Goal: Transaction & Acquisition: Purchase product/service

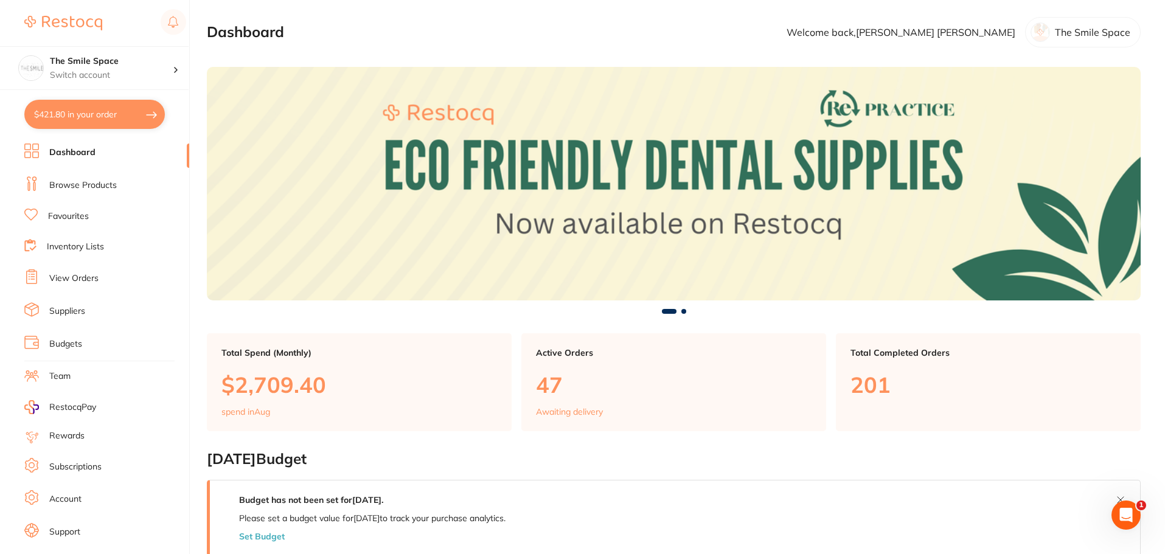
click at [74, 184] on link "Browse Products" at bounding box center [83, 185] width 68 height 12
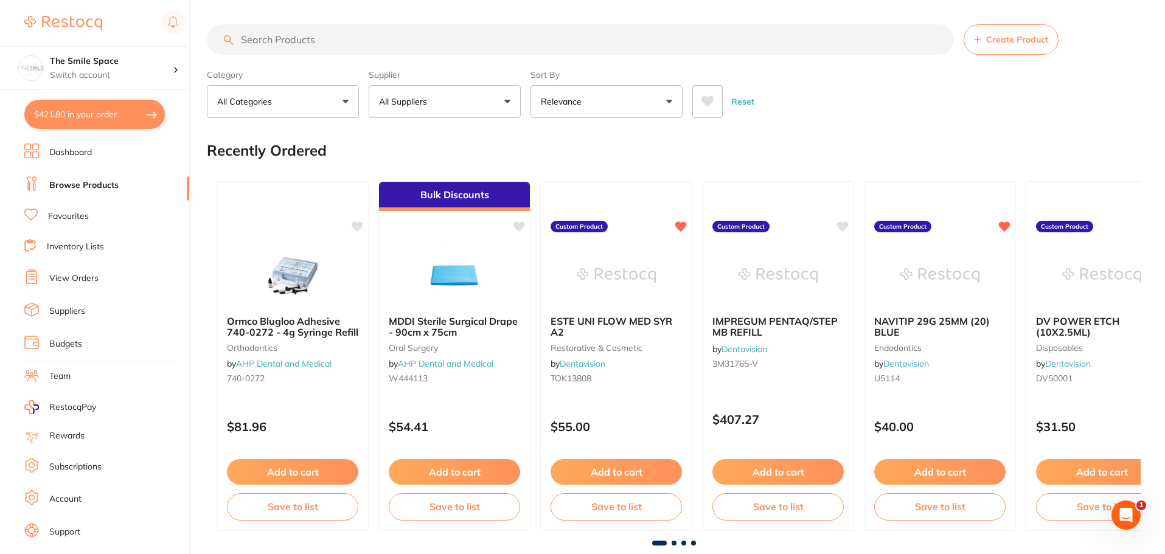
click at [70, 152] on link "Dashboard" at bounding box center [70, 153] width 43 height 12
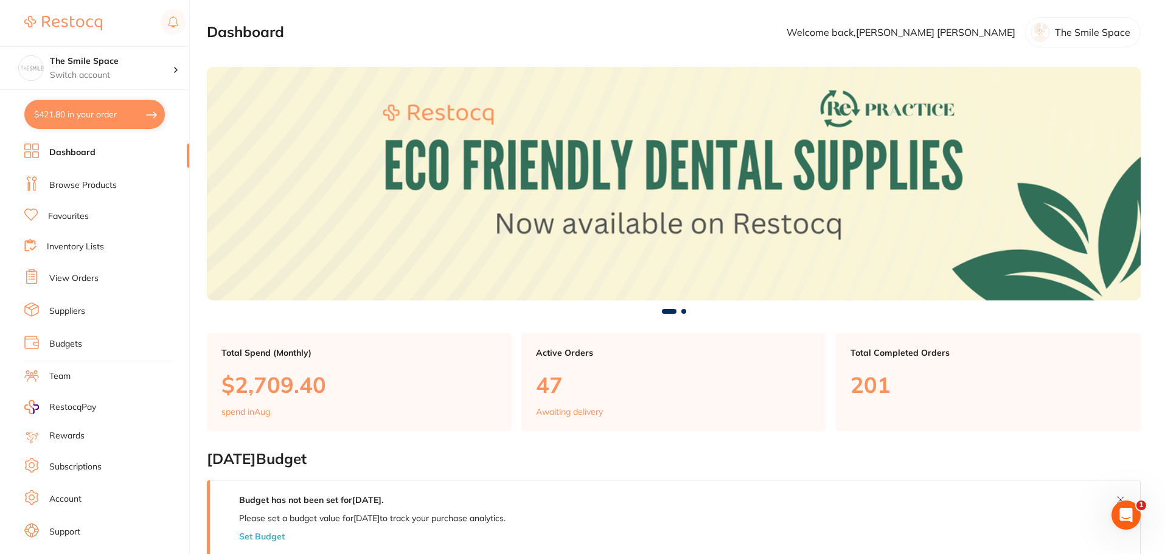
click at [90, 151] on link "Dashboard" at bounding box center [72, 153] width 46 height 12
click at [63, 151] on link "Dashboard" at bounding box center [72, 153] width 46 height 12
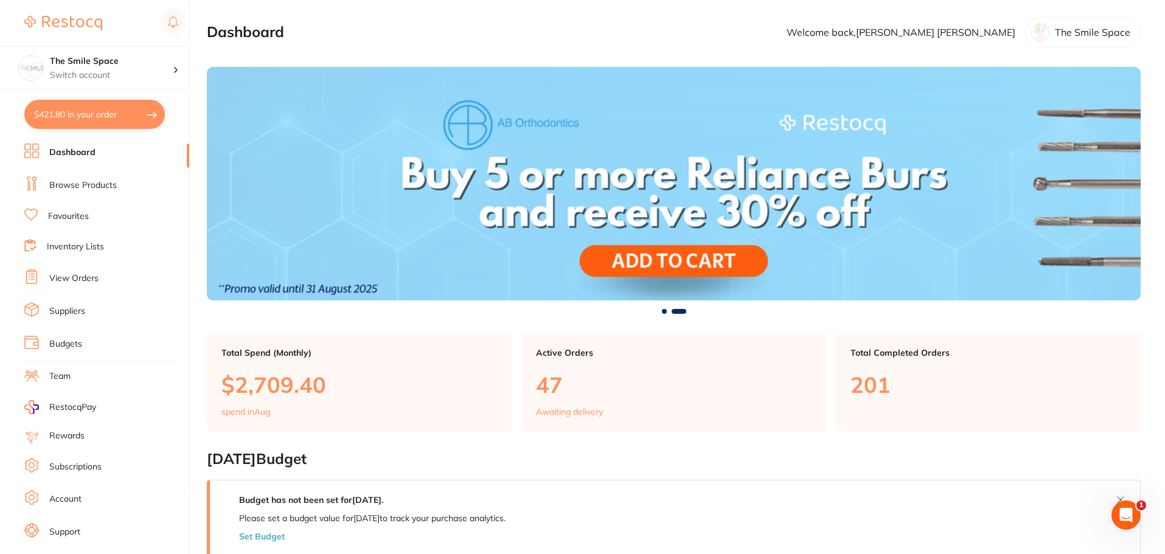
click at [91, 179] on link "Browse Products" at bounding box center [83, 185] width 68 height 12
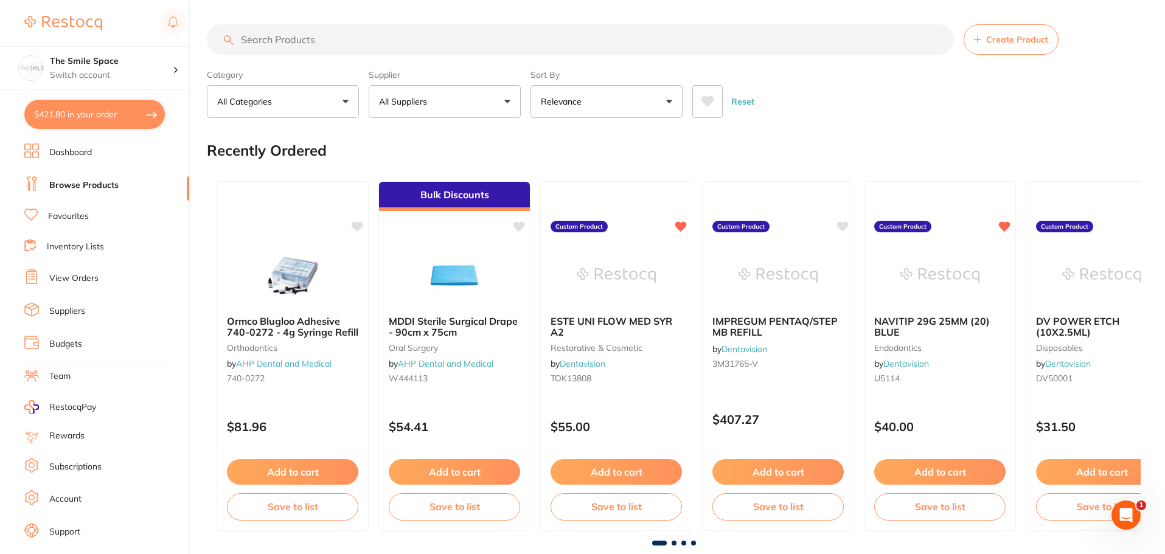
click at [301, 40] on input "search" at bounding box center [580, 39] width 747 height 30
paste input "[PERSON_NAME] Jet Tungsten Carbide Bur - 2058-012 - Fine"
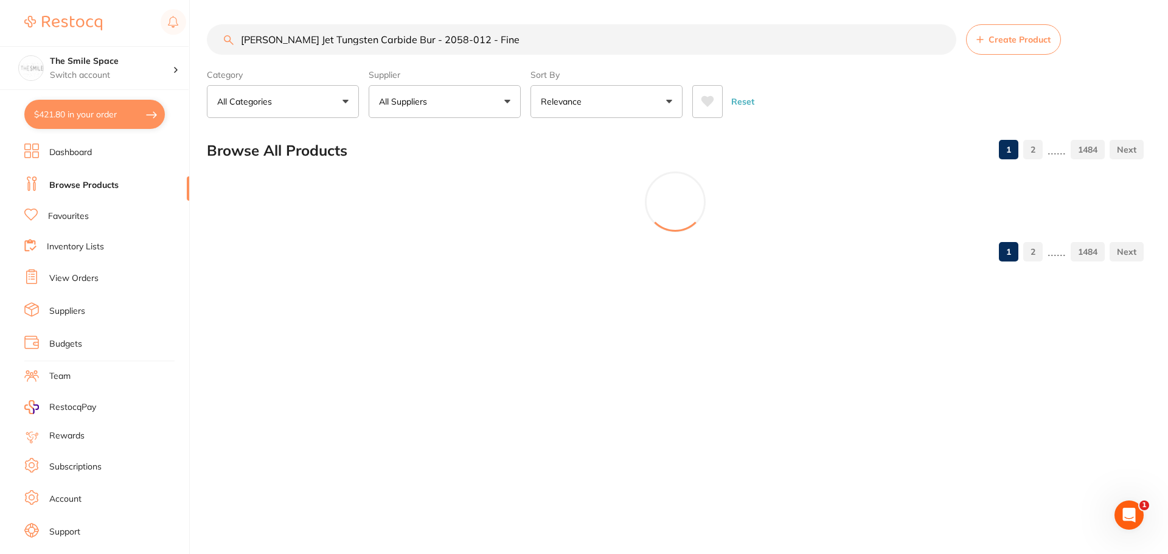
type input "[PERSON_NAME] Jet Tungsten Carbide Bur - 2058-012 - Fine"
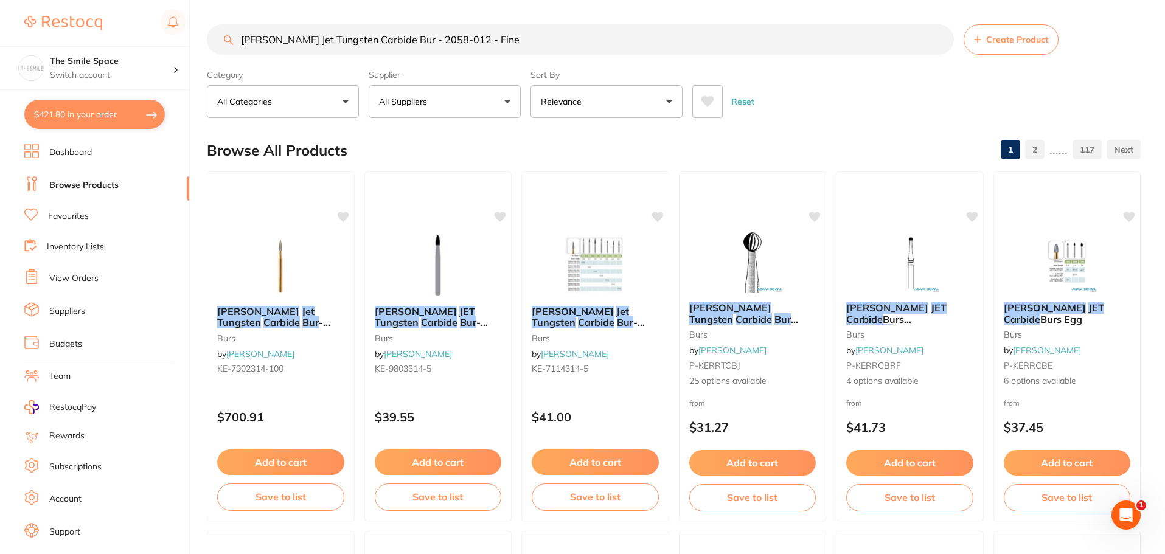
click at [488, 114] on button "All Suppliers" at bounding box center [445, 101] width 152 height 33
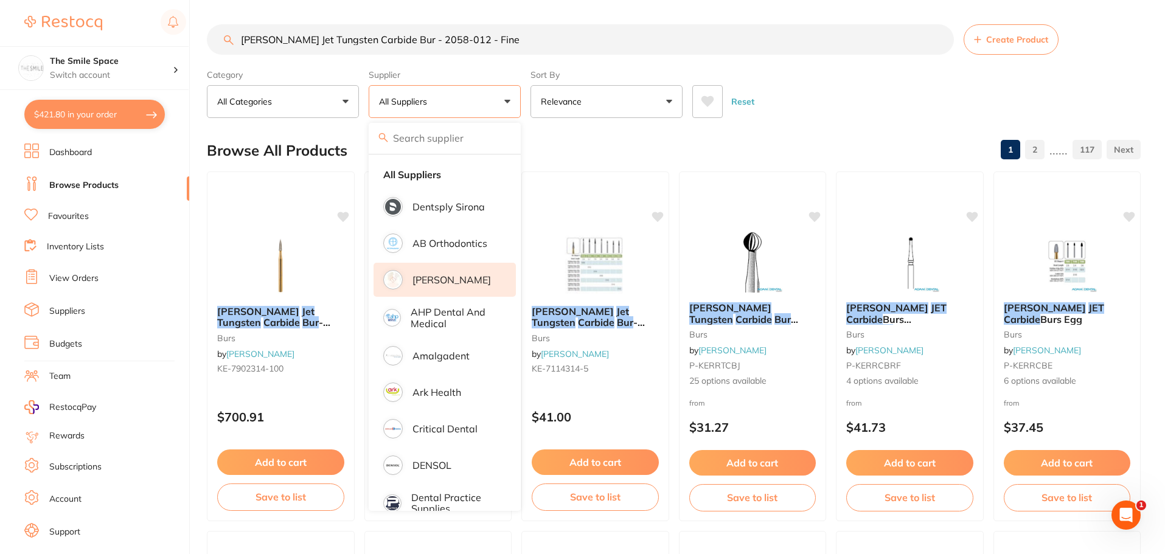
drag, startPoint x: 439, startPoint y: 313, endPoint x: 514, endPoint y: 269, distance: 87.5
click at [439, 313] on p "AHP Dental and Medical" at bounding box center [455, 318] width 88 height 23
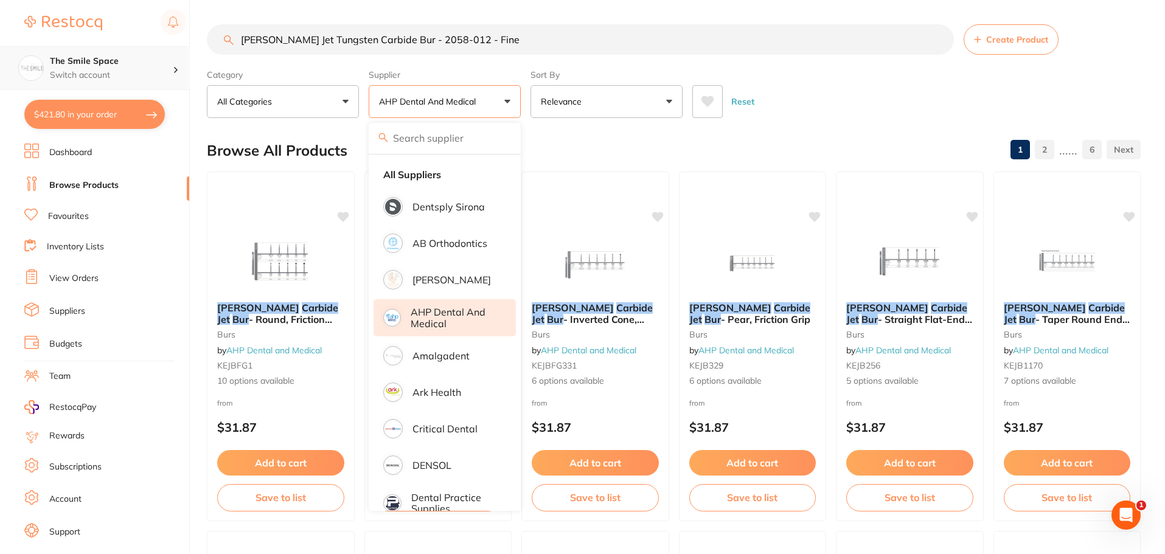
click at [102, 63] on h4 "The Smile Space" at bounding box center [111, 61] width 123 height 12
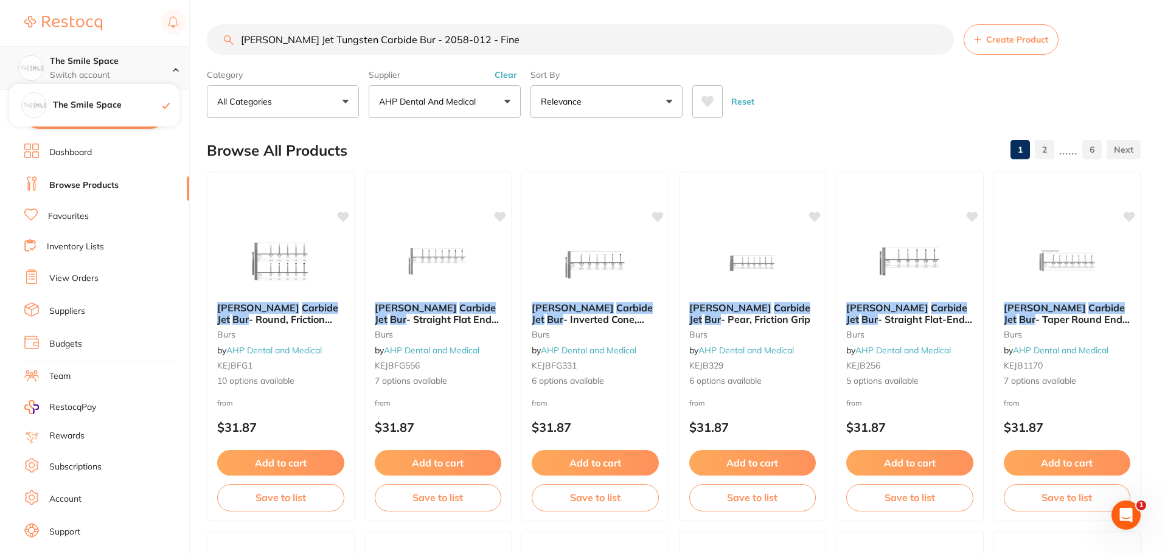
click at [111, 68] on div "The Smile Space Switch account" at bounding box center [111, 68] width 123 height 26
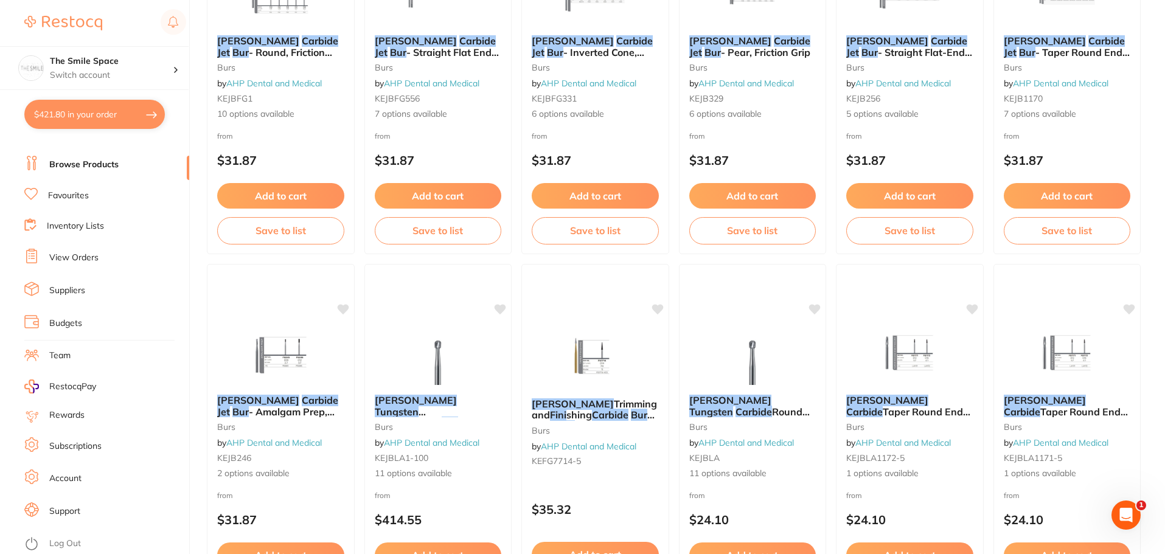
scroll to position [365, 0]
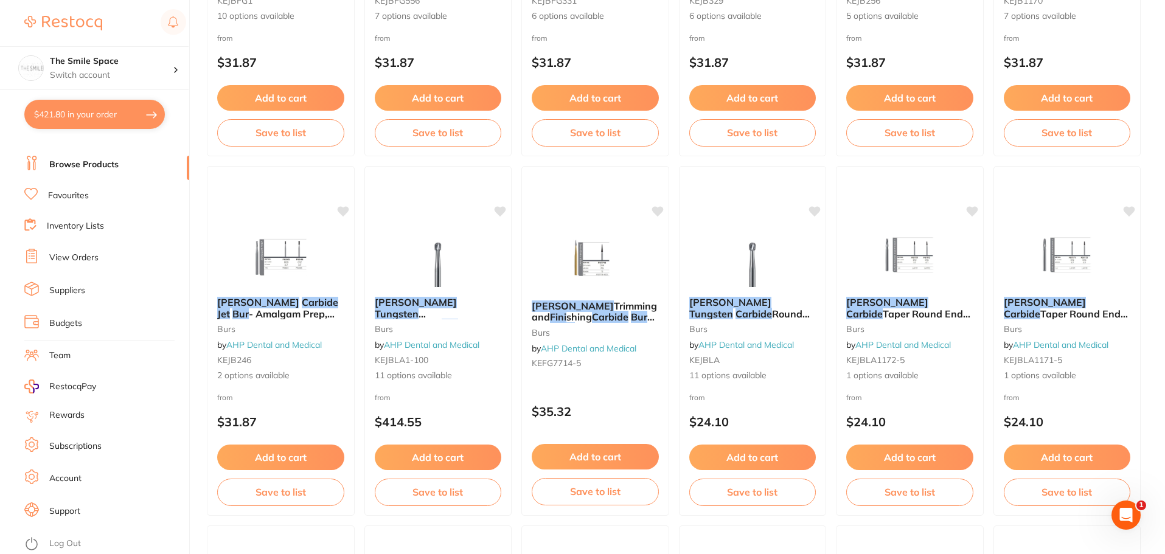
click at [64, 540] on link "Log Out" at bounding box center [65, 544] width 32 height 12
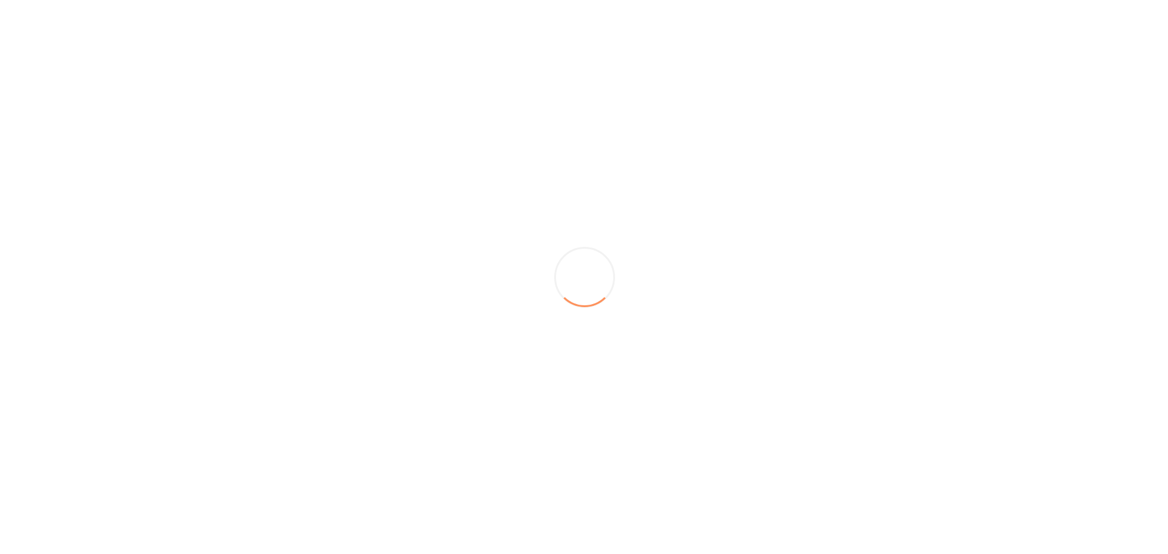
scroll to position [0, 0]
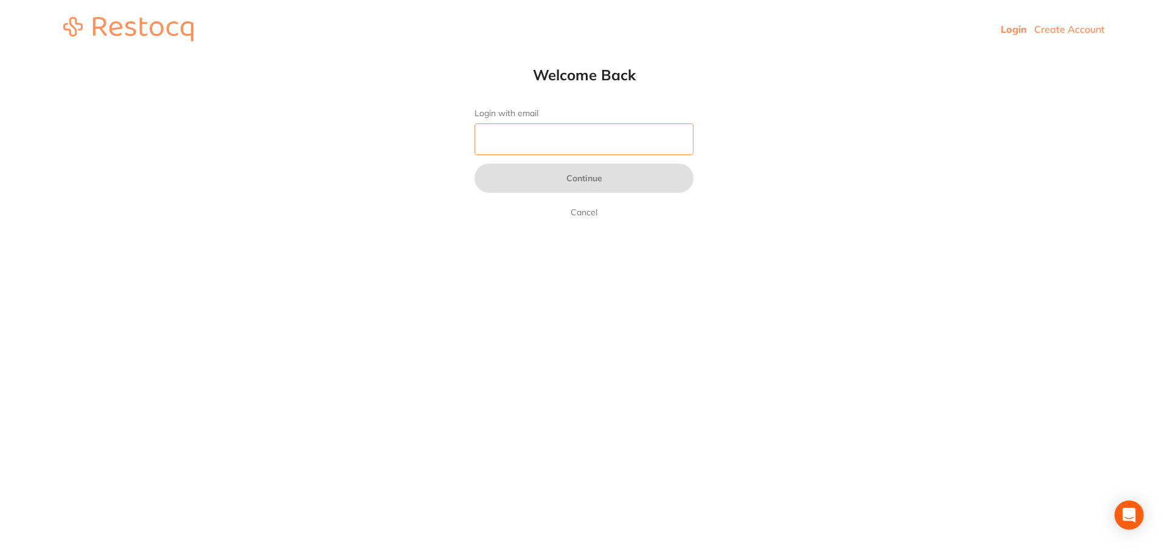
click at [502, 144] on input "Login with email" at bounding box center [583, 139] width 219 height 32
type input "l"
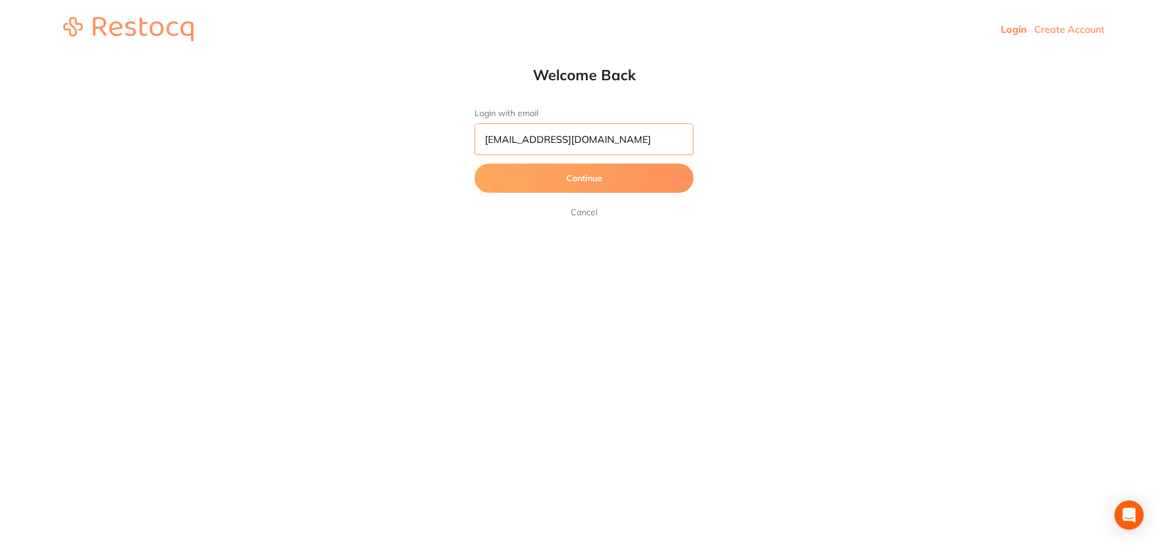
type input "lillipilli@thesmilespace.com.au"
click at [544, 171] on button "Continue" at bounding box center [583, 178] width 219 height 29
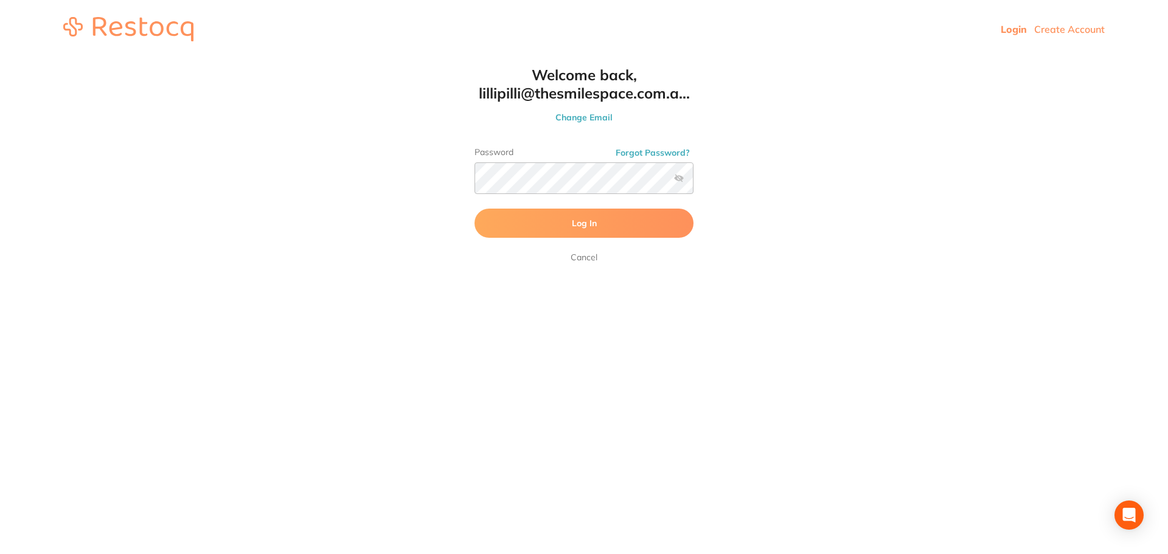
click at [679, 181] on label at bounding box center [679, 178] width 10 height 10
click at [693, 182] on input "checkbox" at bounding box center [693, 182] width 0 height 0
click at [500, 224] on button "Log In" at bounding box center [583, 223] width 219 height 29
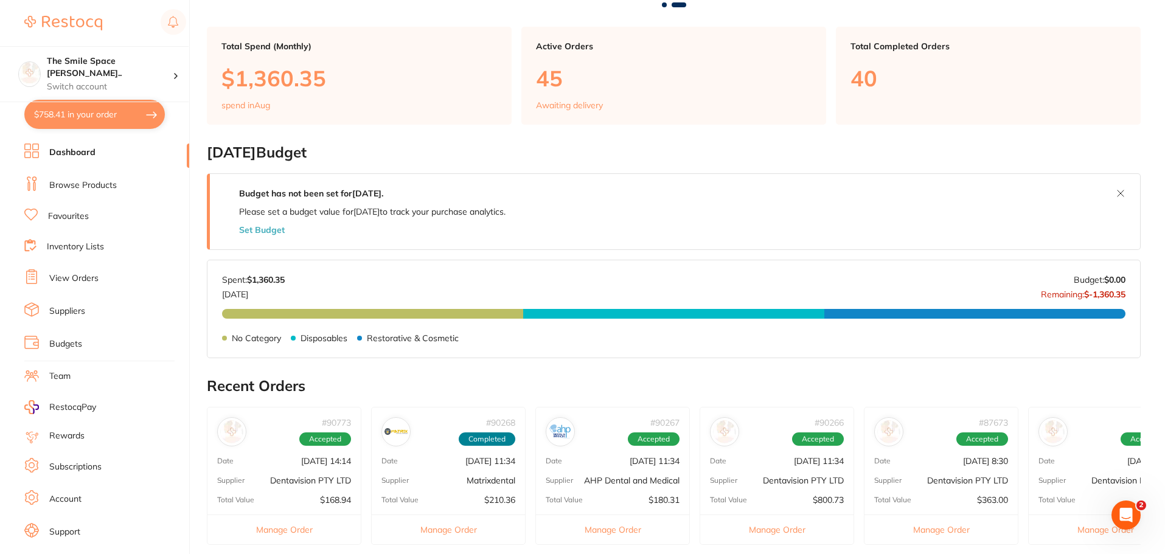
scroll to position [304, 0]
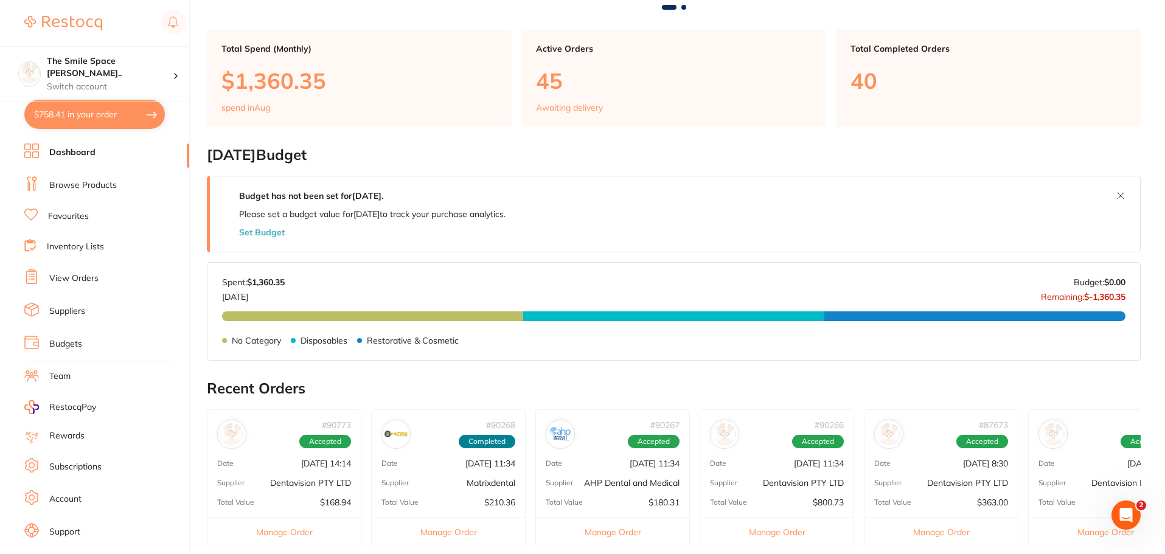
click at [102, 113] on button "$758.41 in your order" at bounding box center [94, 114] width 141 height 29
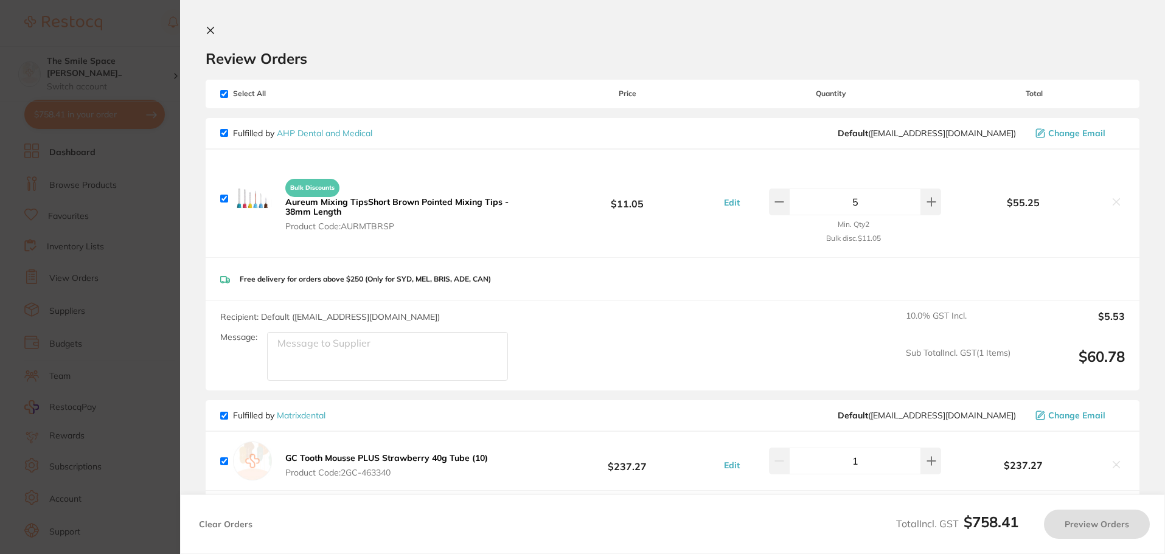
checkbox input "true"
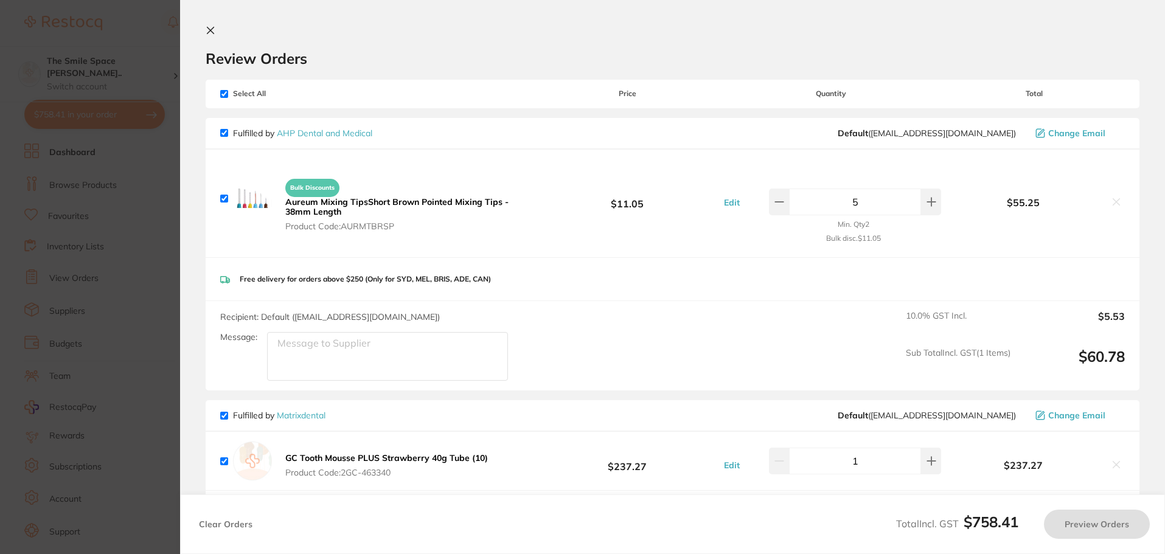
checkbox input "true"
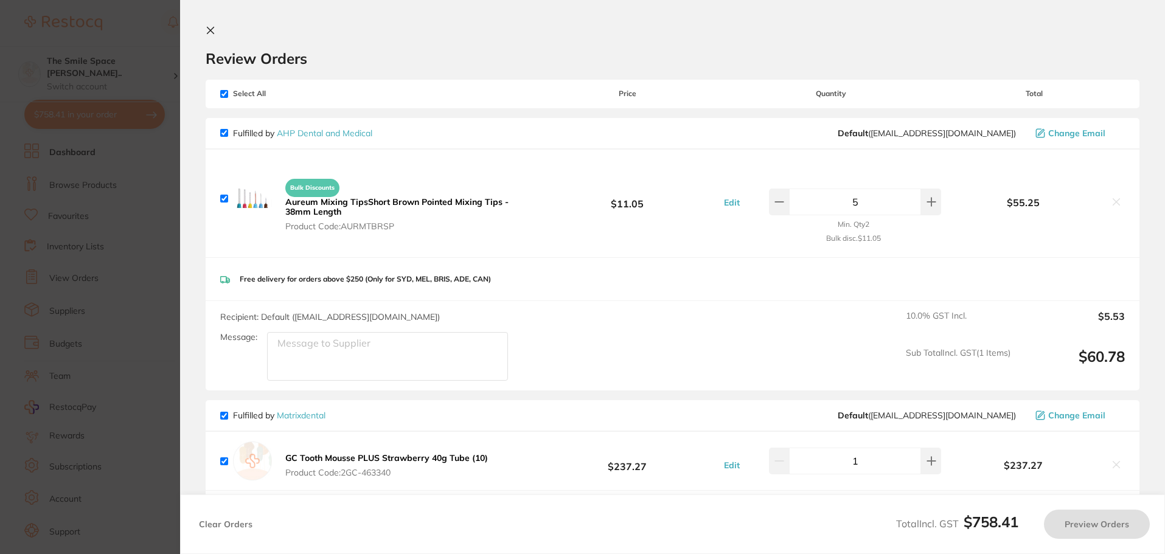
checkbox input "true"
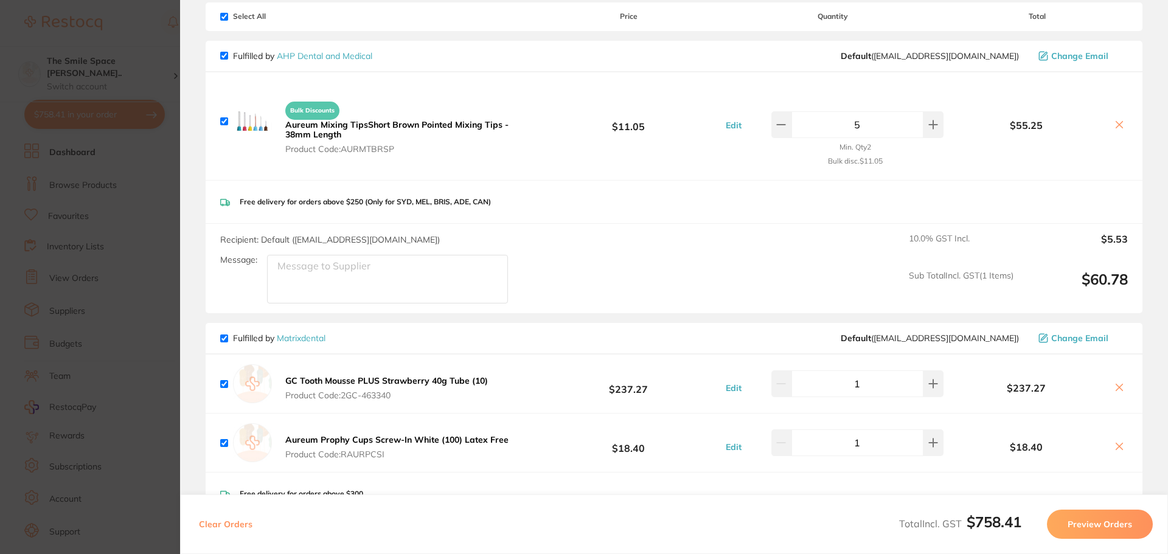
scroll to position [0, 0]
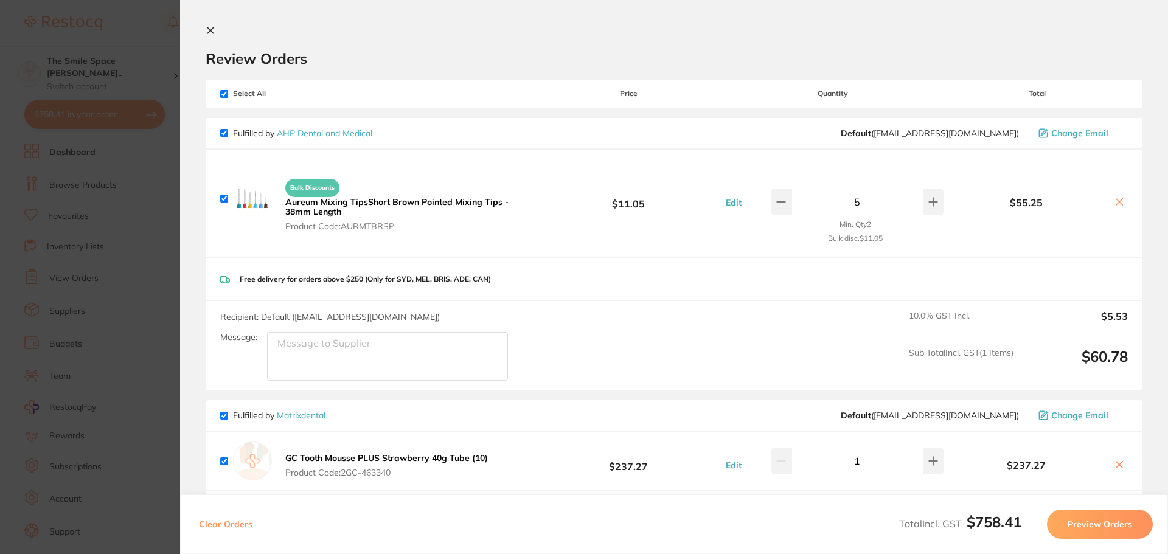
click at [210, 29] on icon at bounding box center [211, 31] width 10 height 10
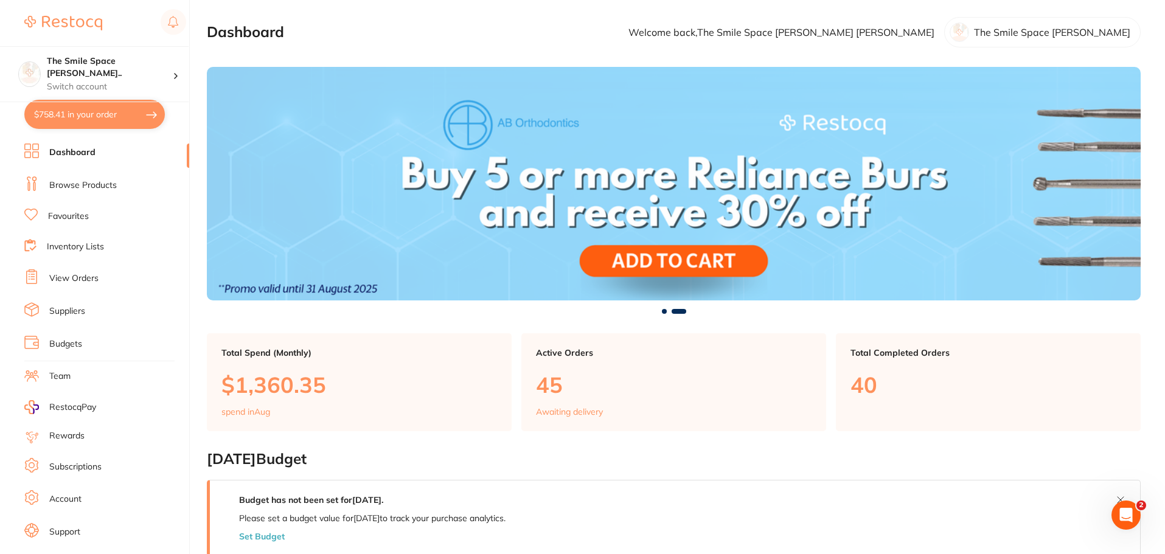
click at [78, 184] on link "Browse Products" at bounding box center [83, 185] width 68 height 12
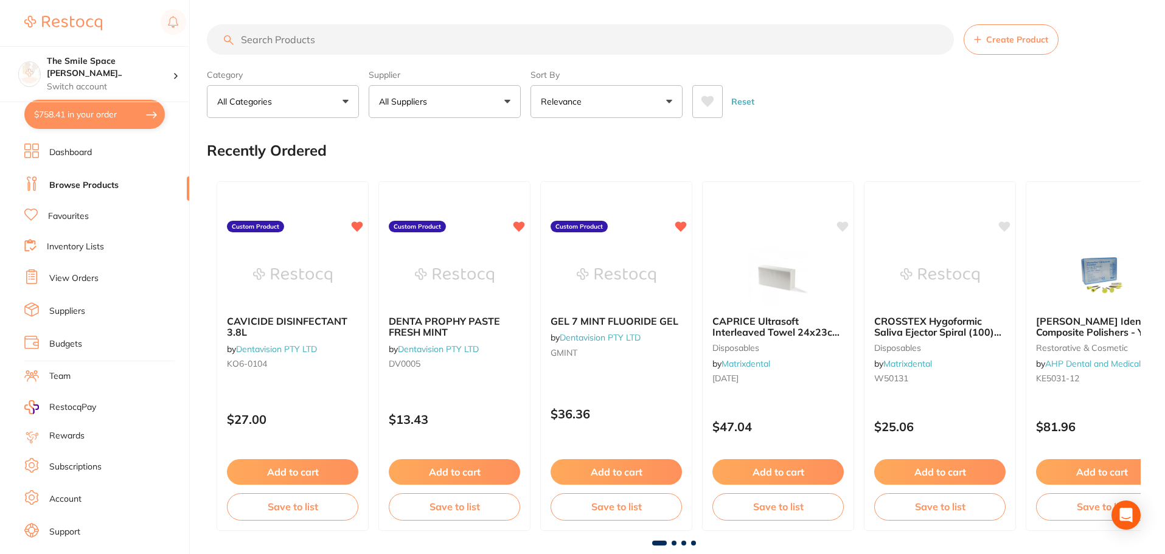
click at [339, 41] on input "search" at bounding box center [580, 39] width 747 height 30
click at [336, 41] on input "search" at bounding box center [580, 39] width 747 height 30
paste input "[PERSON_NAME] Jet Tungsten Carbide Bur - 2058-012 - Fine"
type input "[PERSON_NAME] Jet Tungsten Carbide Bur - 2058-012 - Fine"
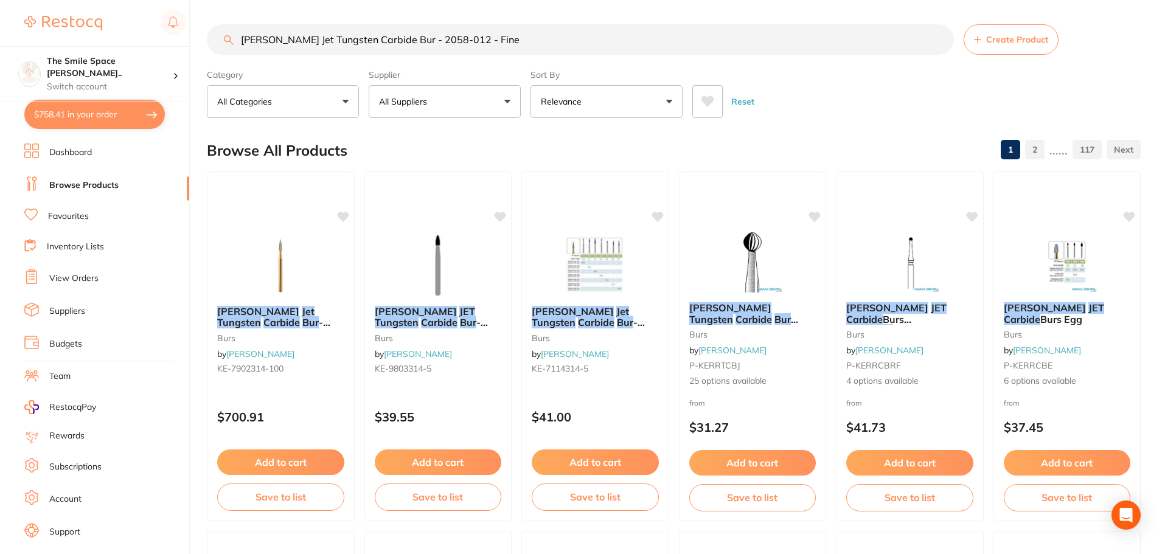
click at [493, 105] on button "All Suppliers" at bounding box center [445, 101] width 152 height 33
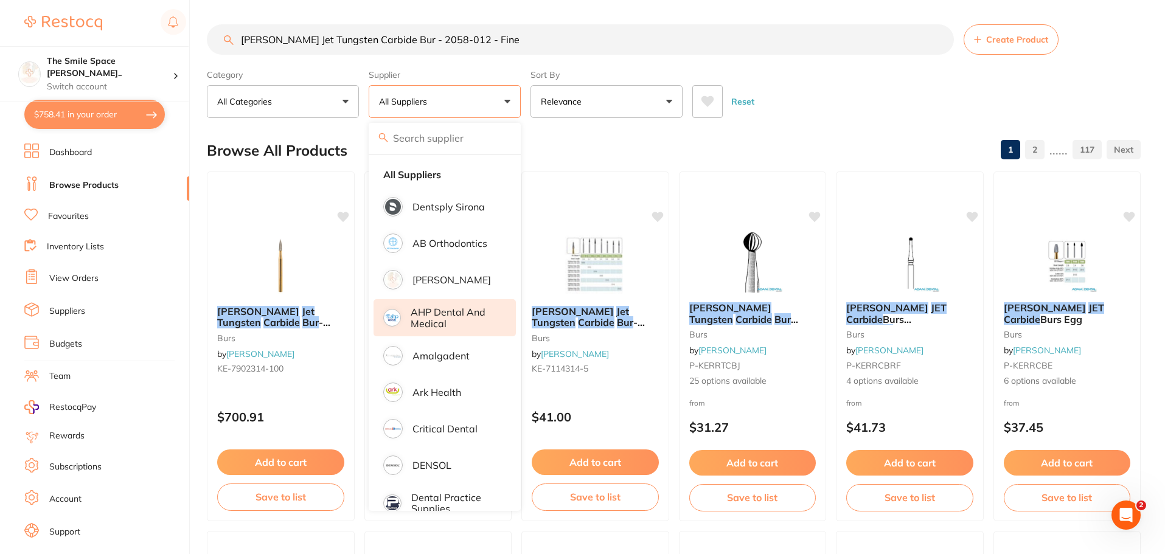
click at [426, 321] on p "AHP Dental and Medical" at bounding box center [455, 318] width 88 height 23
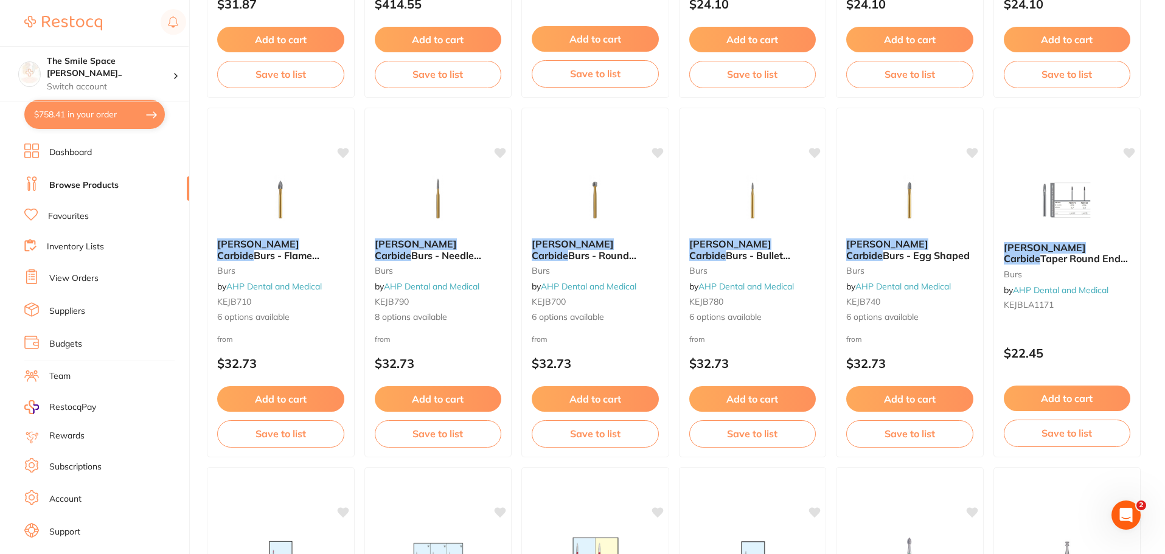
scroll to position [791, 0]
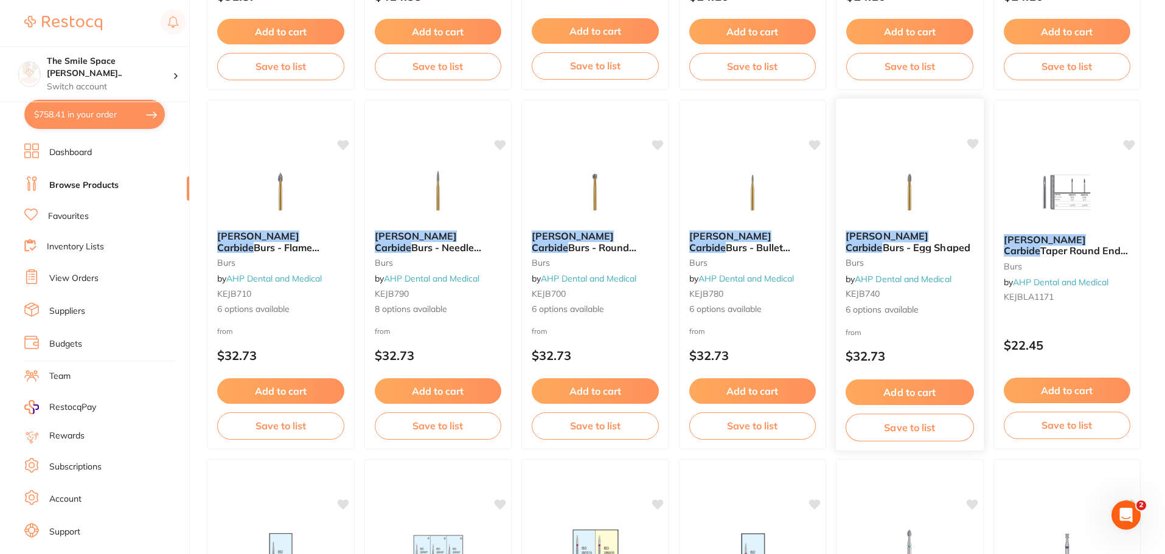
click at [876, 306] on span "6 options available" at bounding box center [910, 310] width 128 height 12
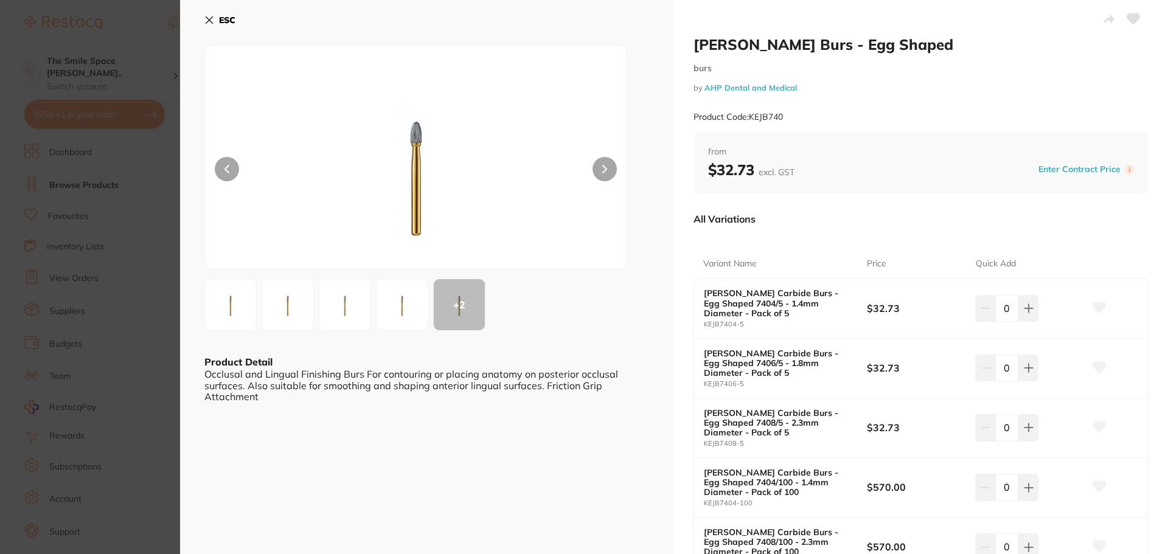
click at [209, 20] on icon at bounding box center [209, 20] width 7 height 7
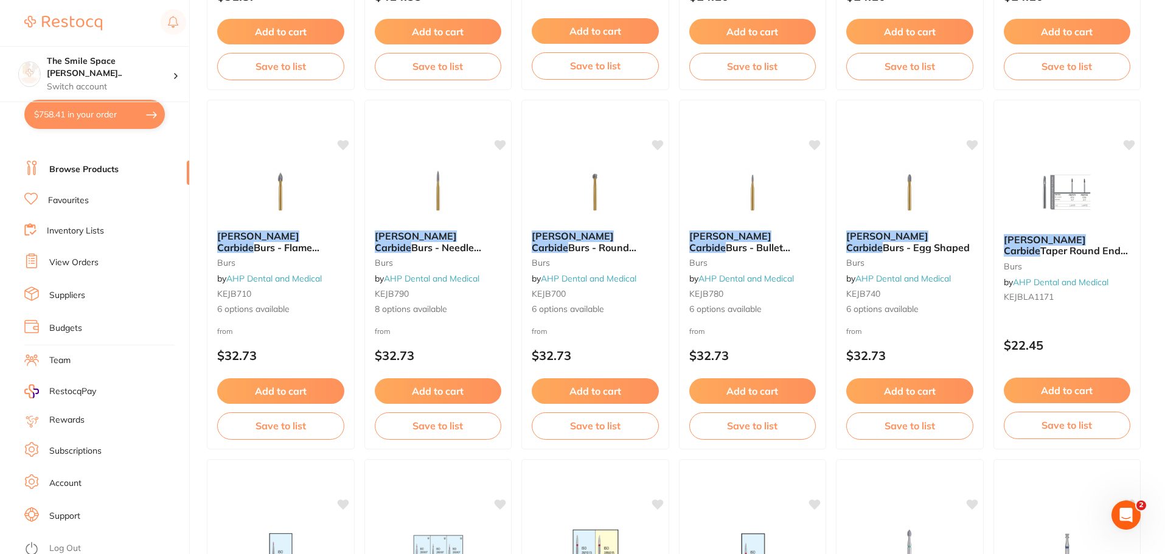
scroll to position [21, 0]
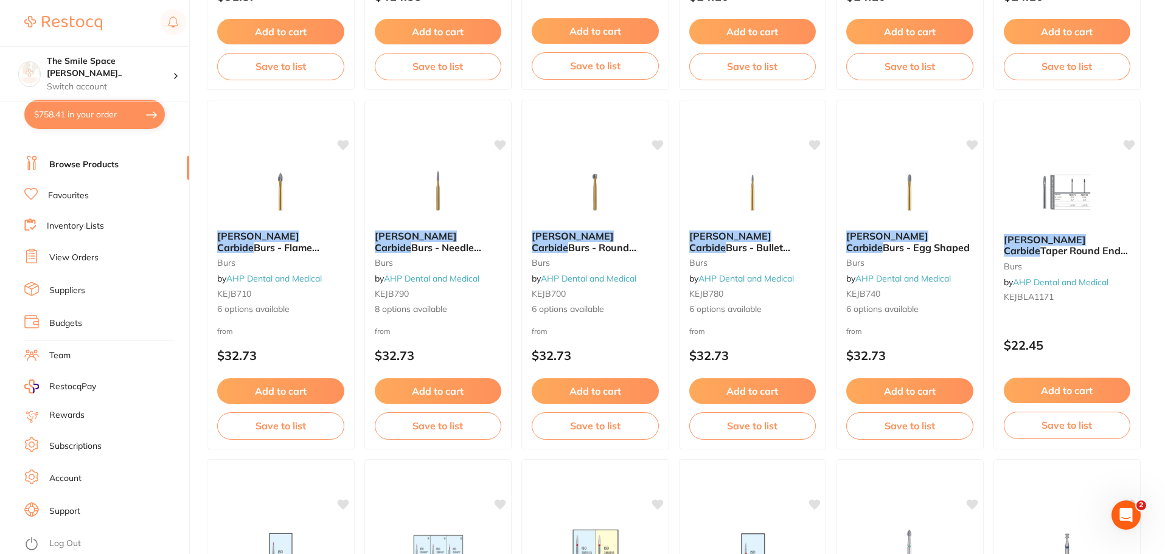
click at [64, 543] on link "Log Out" at bounding box center [65, 544] width 32 height 12
